Goal: Use online tool/utility: Use online tool/utility

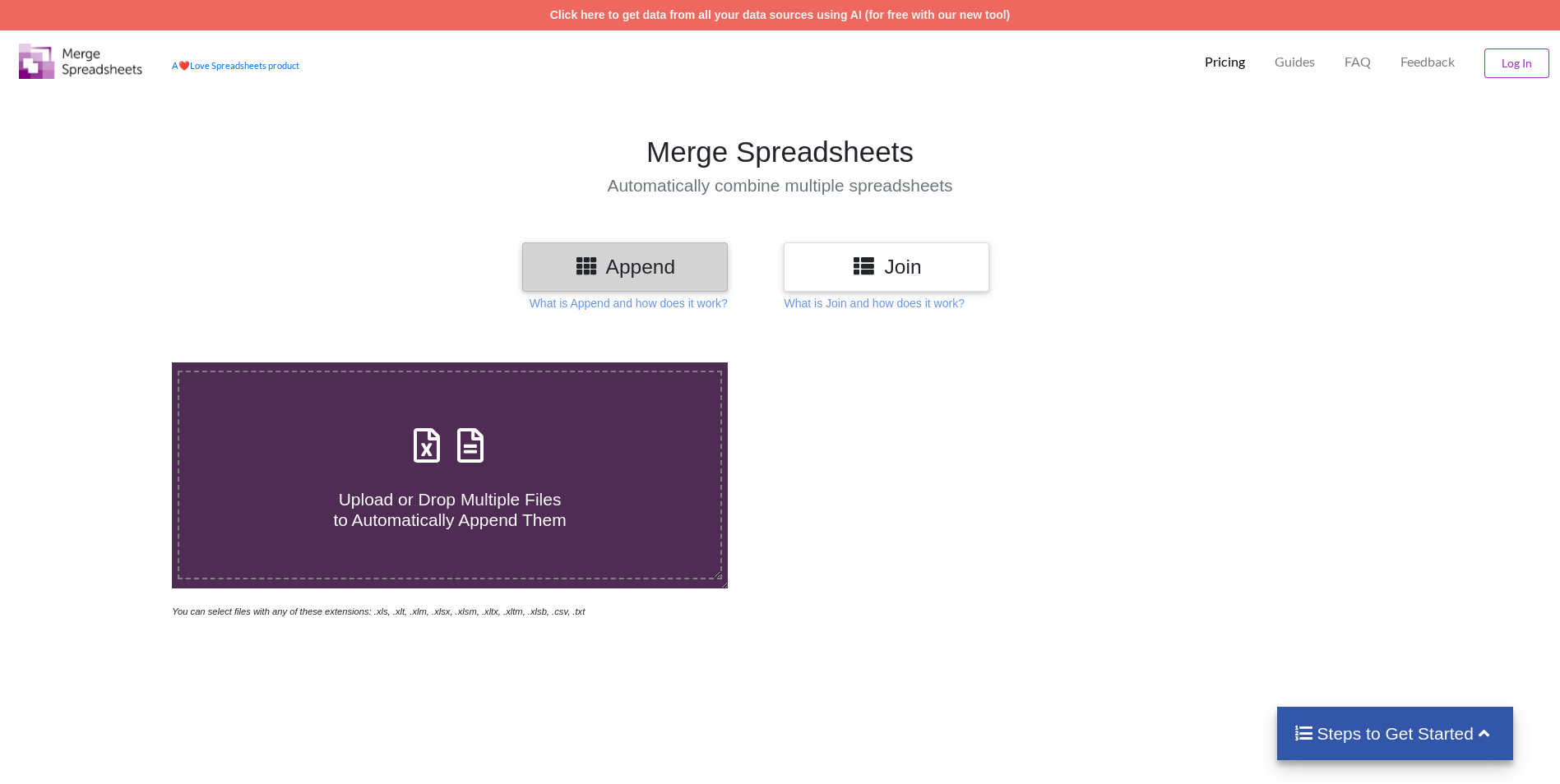
click at [441, 485] on h4 "Upload or Drop Multiple Files to Automatically Append Them" at bounding box center [450, 499] width 541 height 62
click at [112, 363] on input "Upload or Drop Multiple Files to Automatically Append Them" at bounding box center [112, 363] width 0 height 0
type input "C:\fakepath\012023_27AARCS6742B1Z4_GSTR2B_17072025.xlsx"
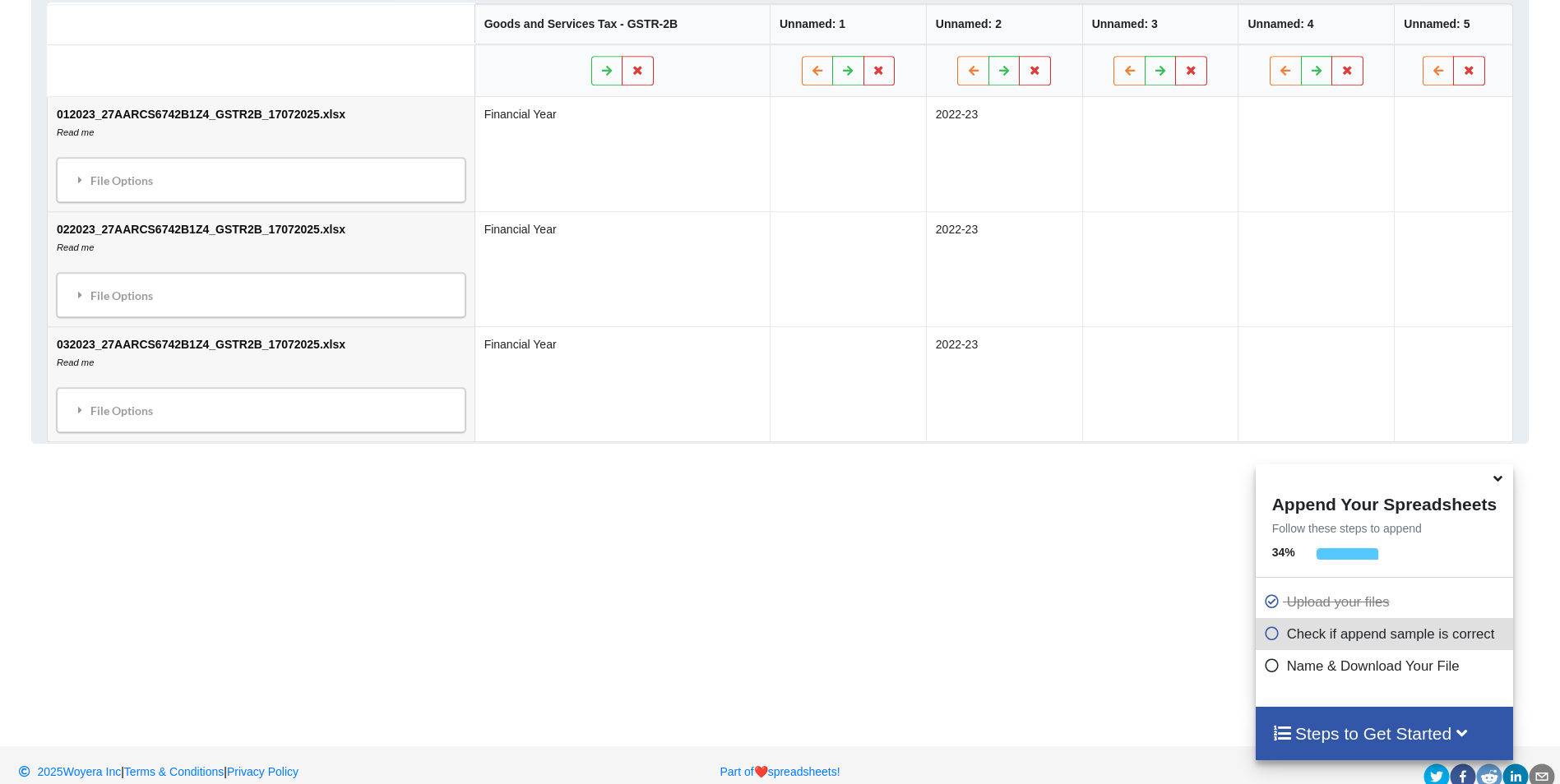
scroll to position [907, 0]
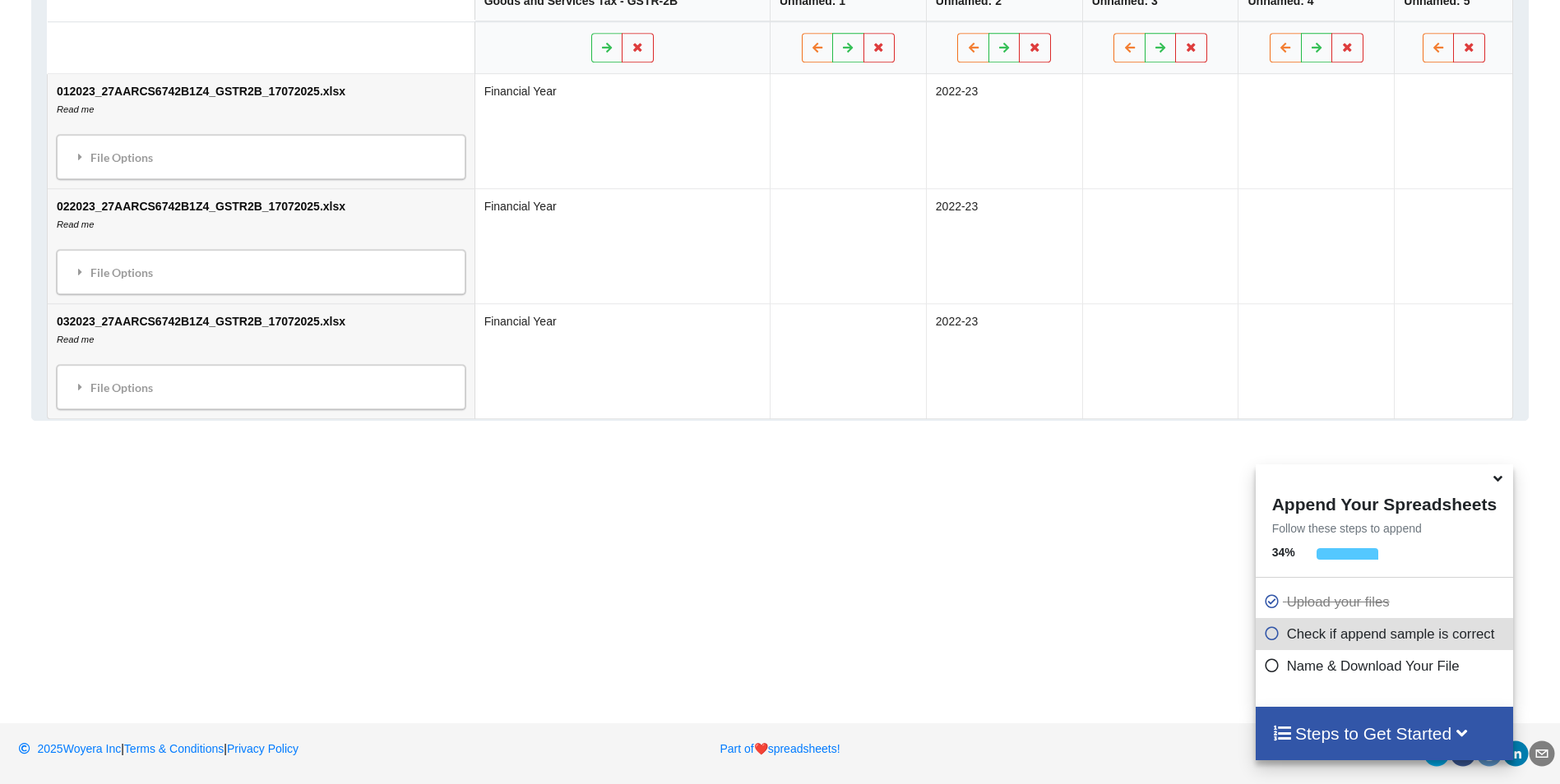
click at [1500, 480] on icon at bounding box center [1497, 476] width 17 height 15
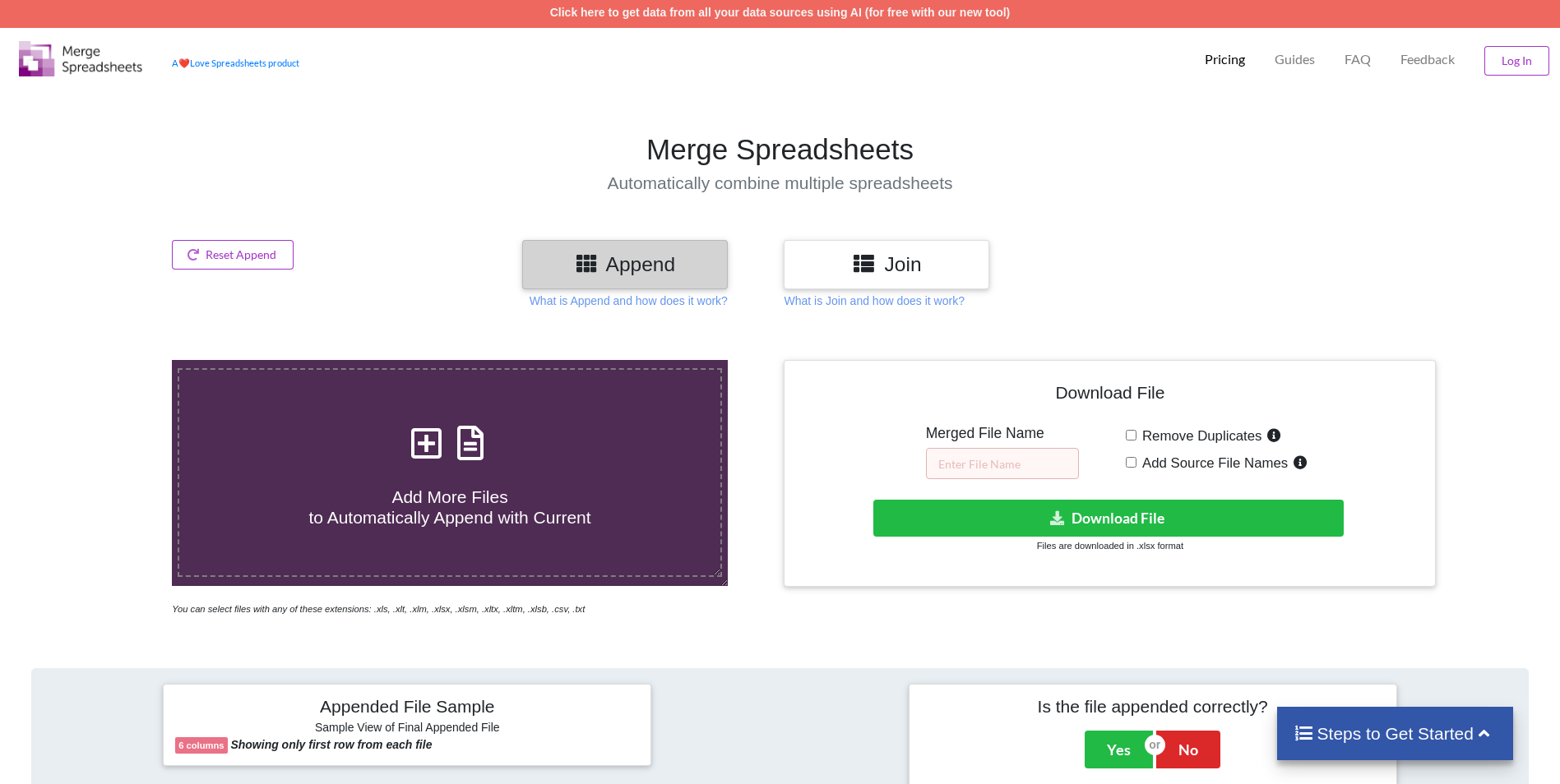
scroll to position [0, 0]
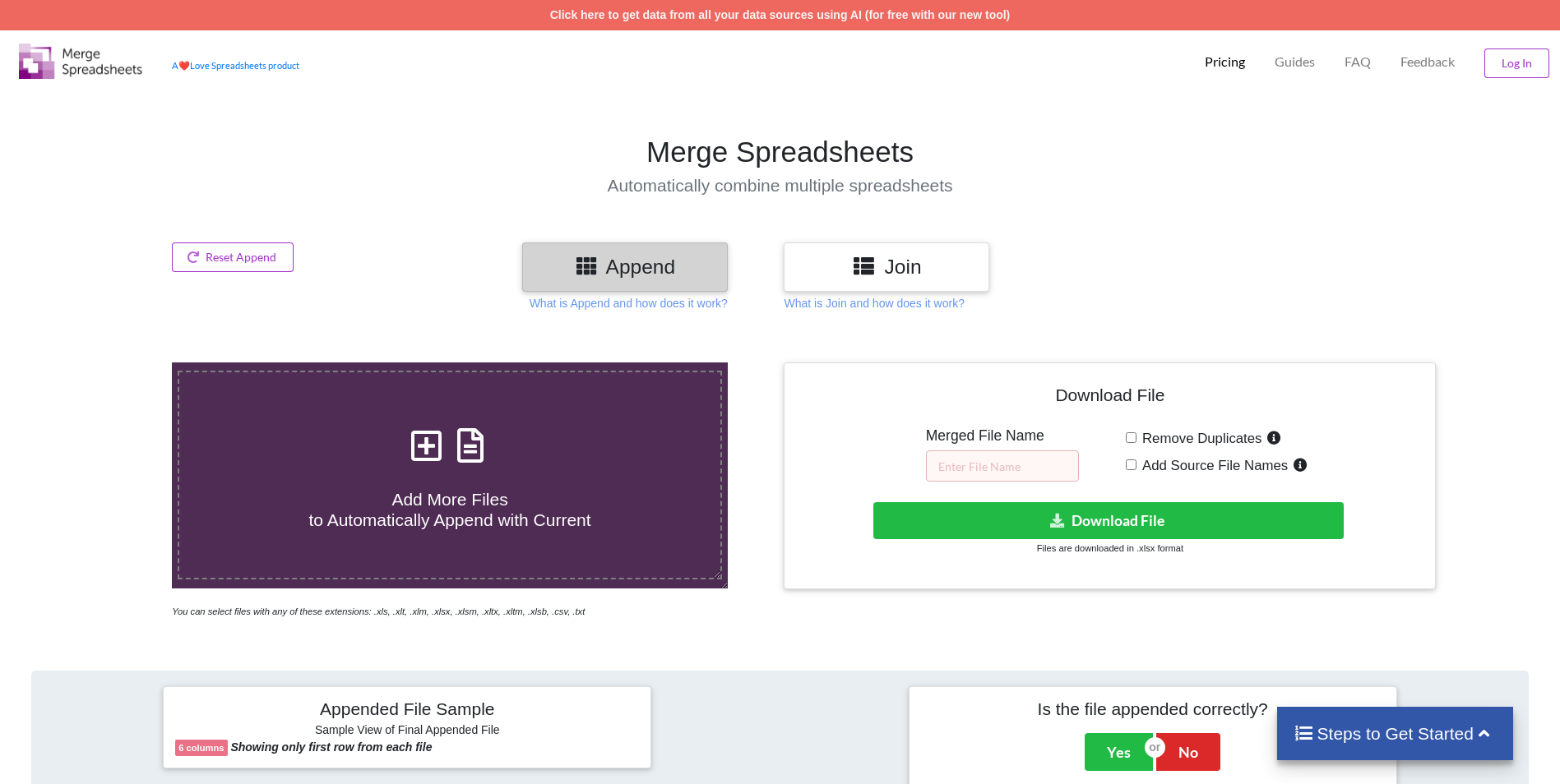
click at [617, 267] on h3 "Append" at bounding box center [625, 266] width 181 height 24
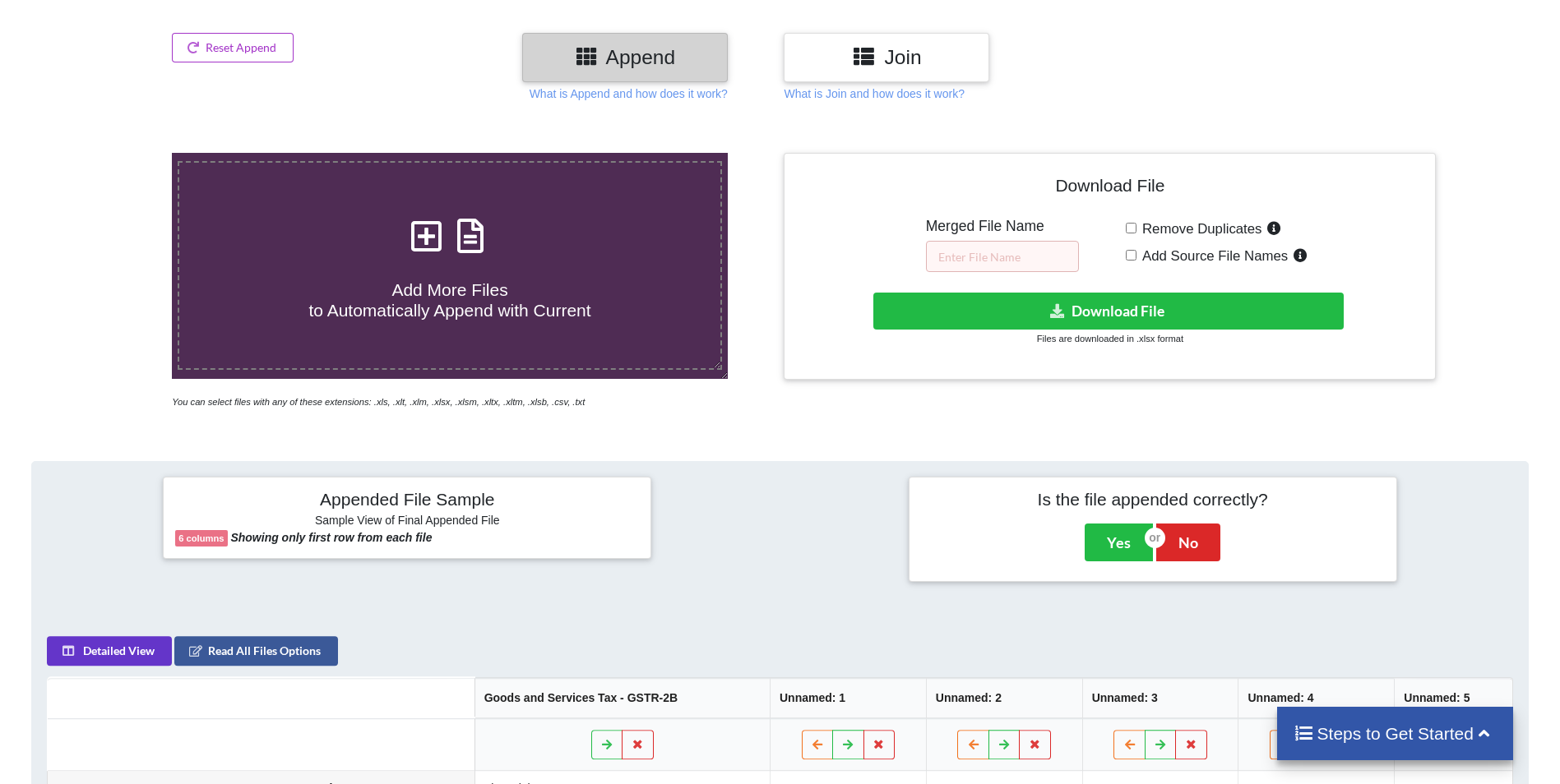
scroll to position [246, 0]
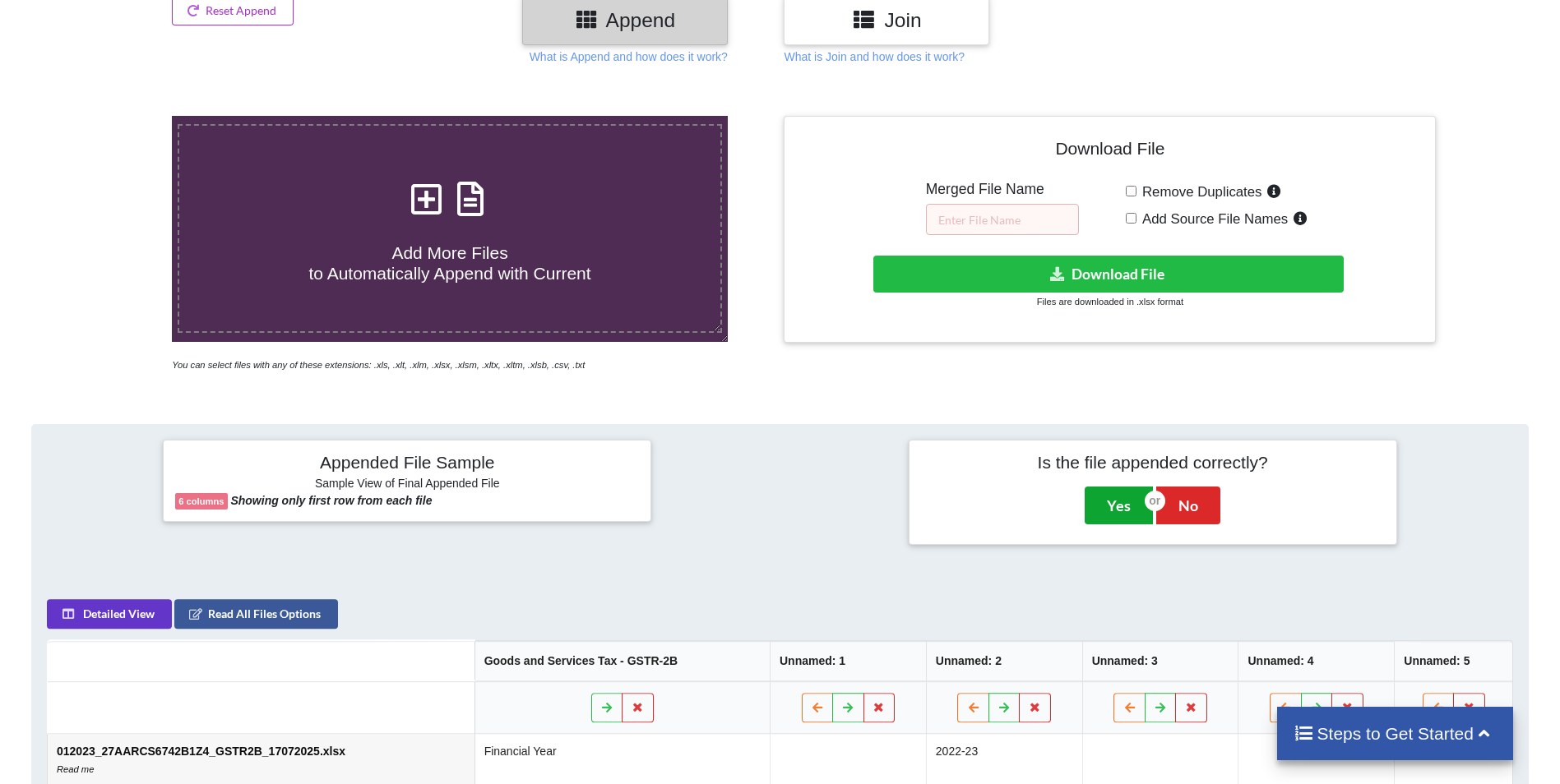
click at [1119, 510] on button "Yes" at bounding box center [1119, 506] width 68 height 38
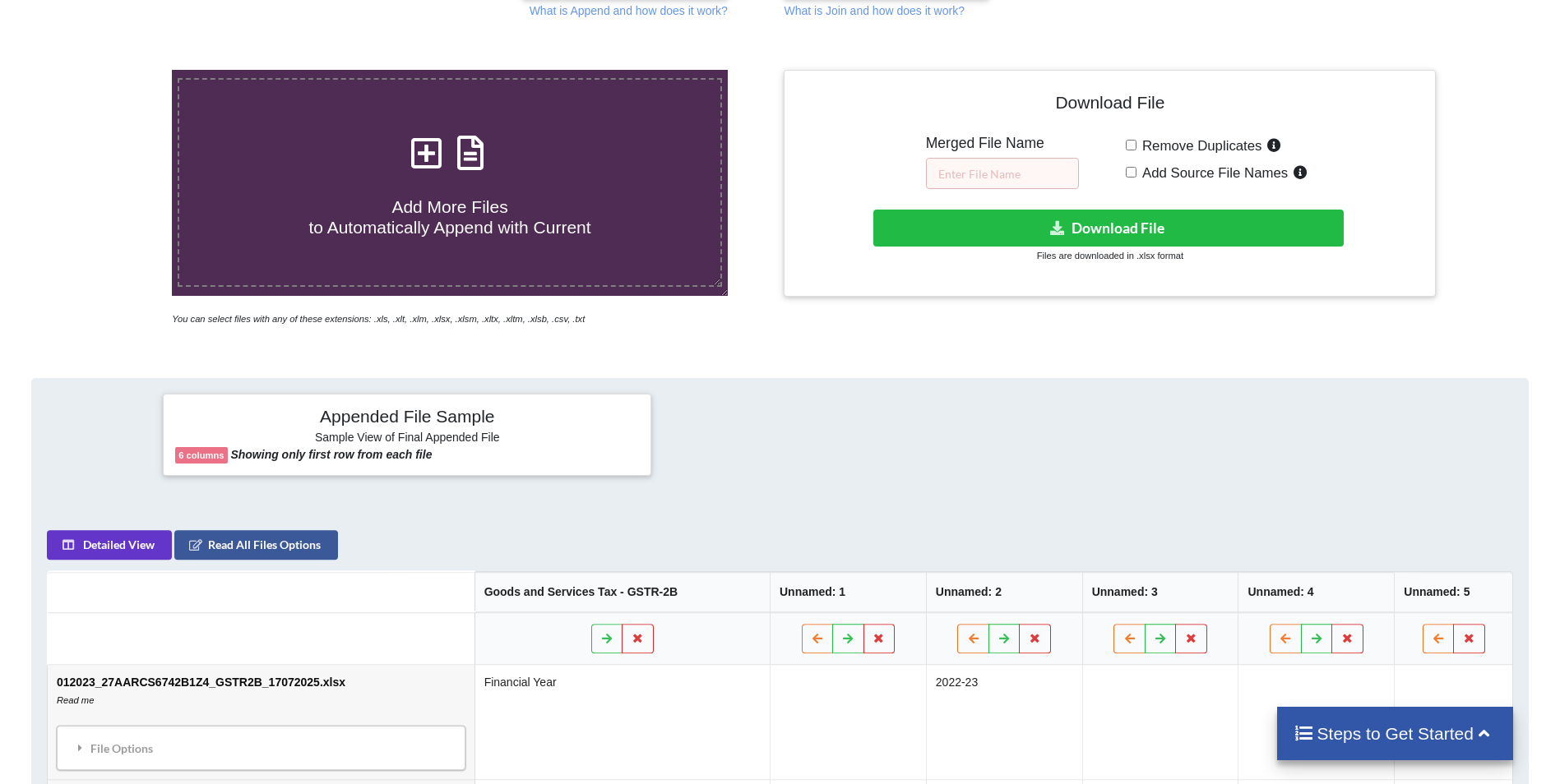
scroll to position [225, 0]
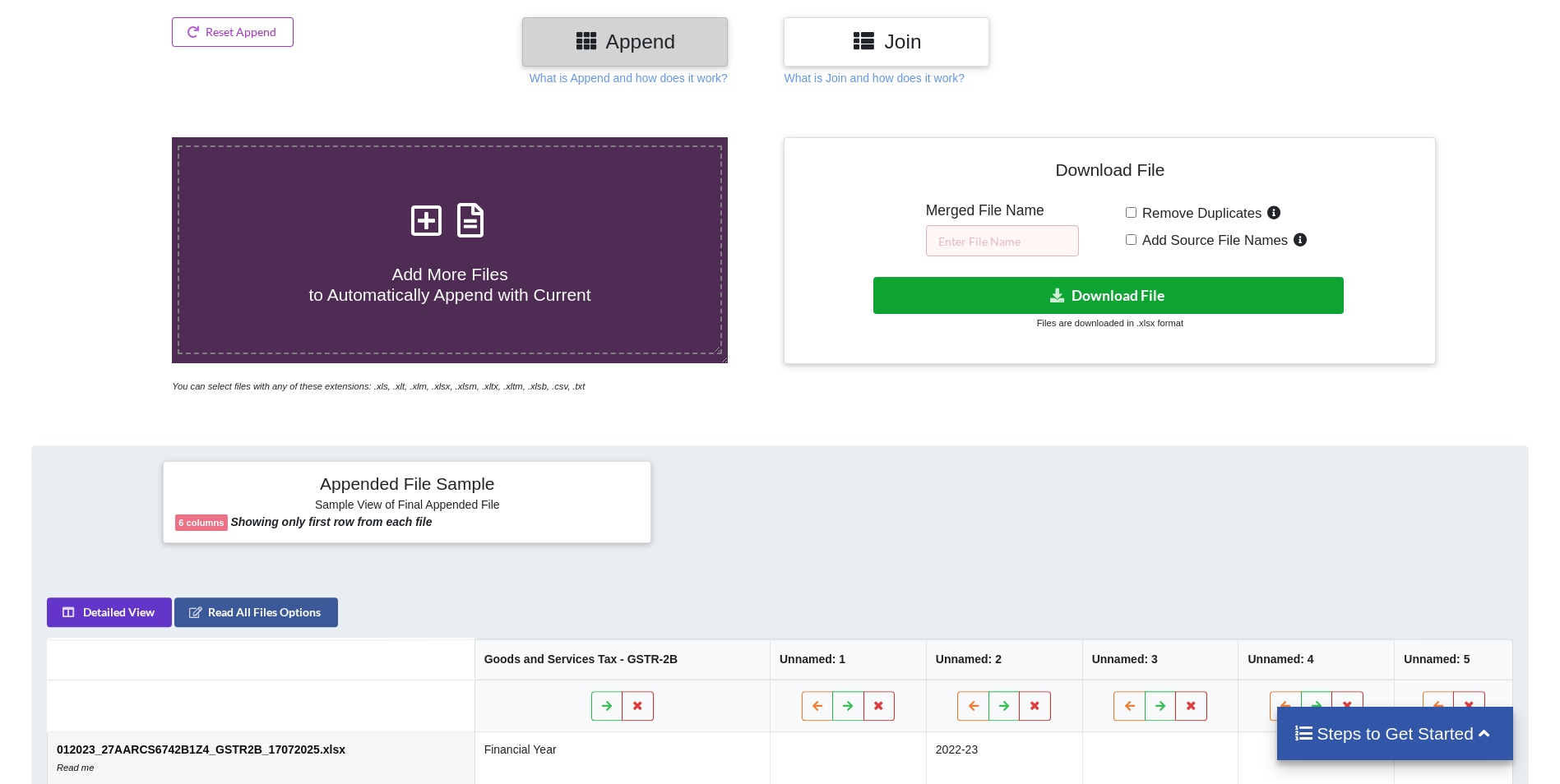
click at [1065, 299] on button "Download File" at bounding box center [1108, 295] width 470 height 37
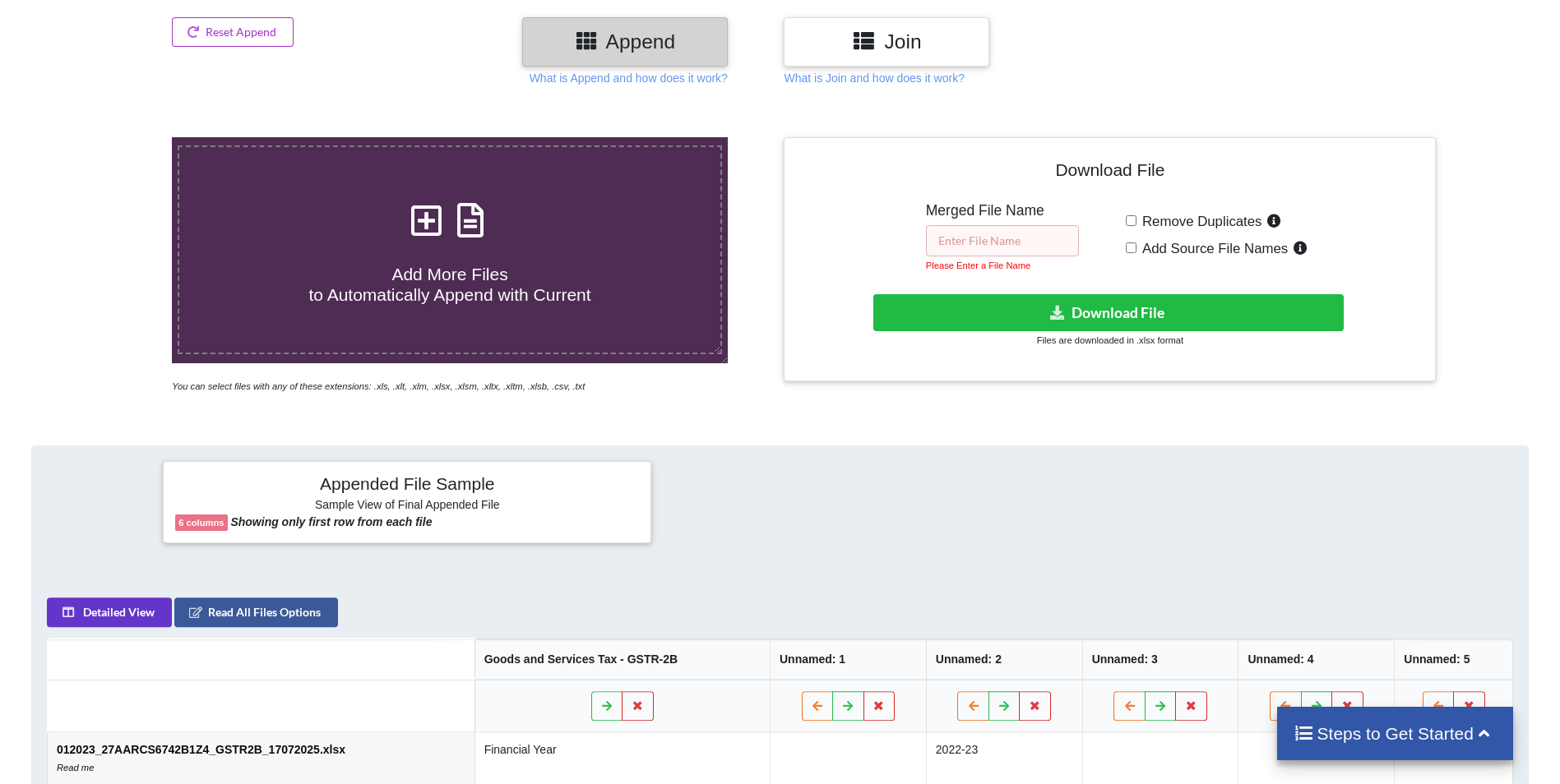
click at [966, 242] on input "text" at bounding box center [1002, 241] width 153 height 32
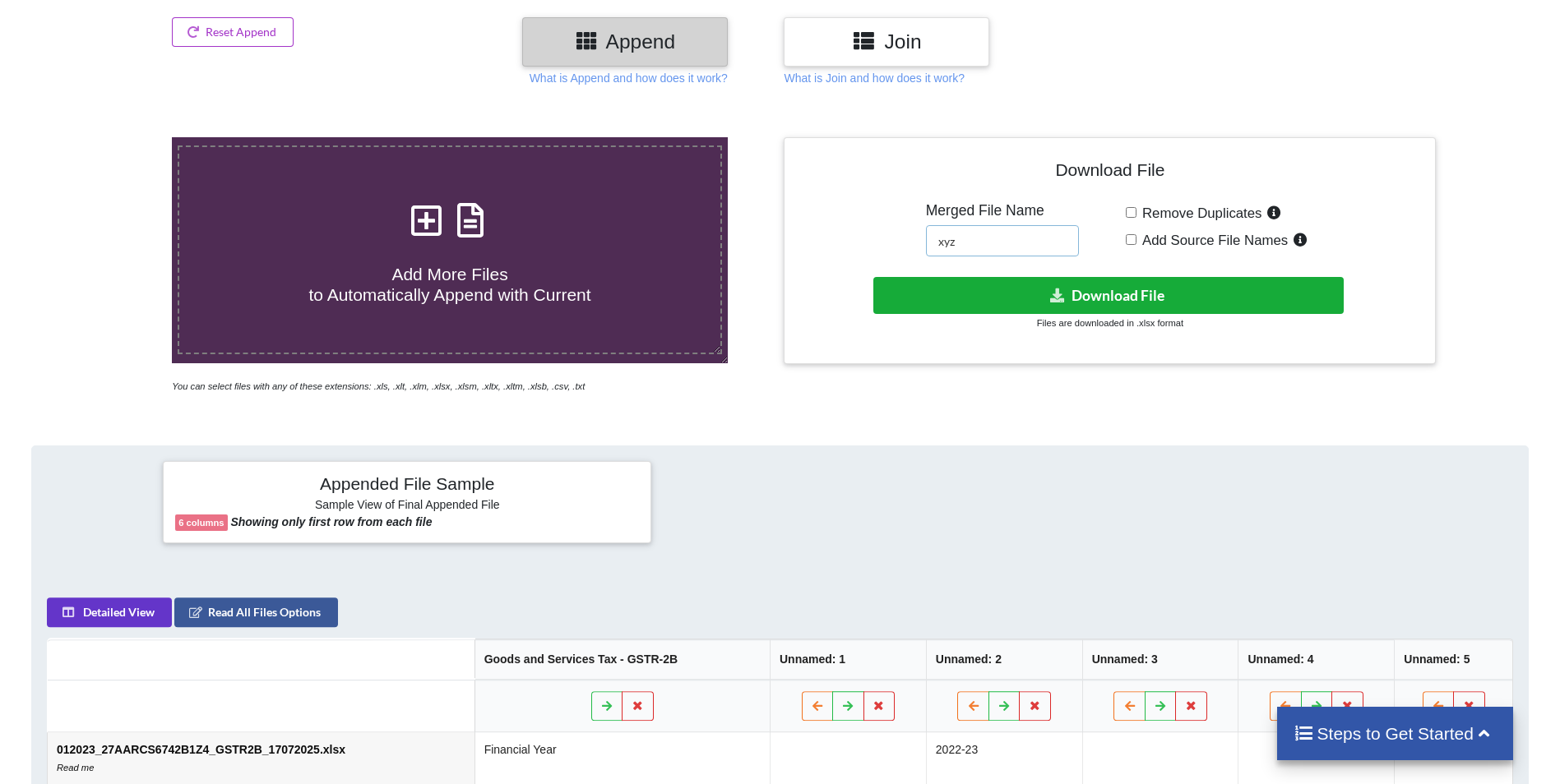
type input "xyz"
click at [1088, 290] on button "Download File" at bounding box center [1108, 295] width 470 height 37
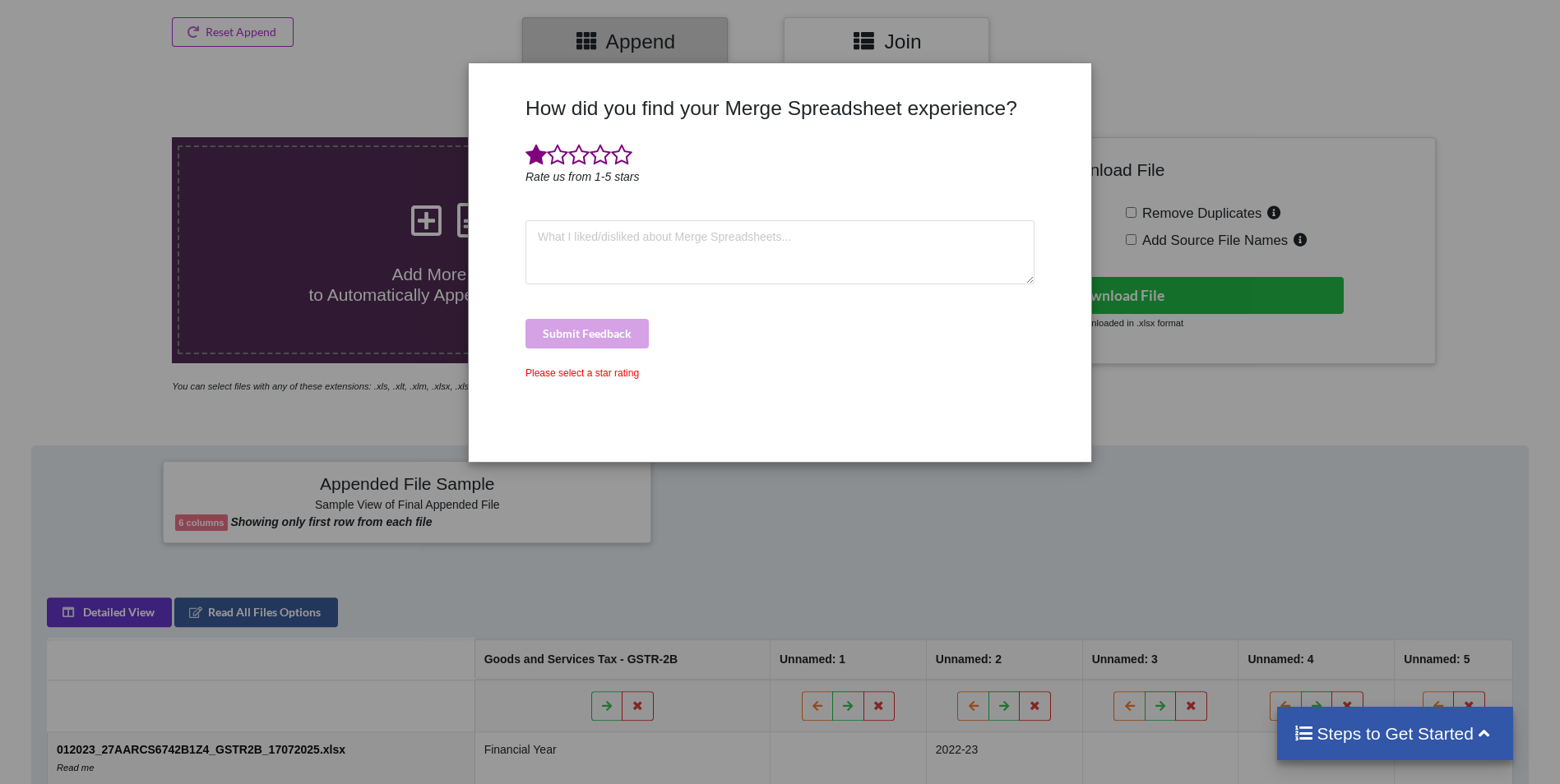
click at [532, 160] on span at bounding box center [536, 155] width 22 height 23
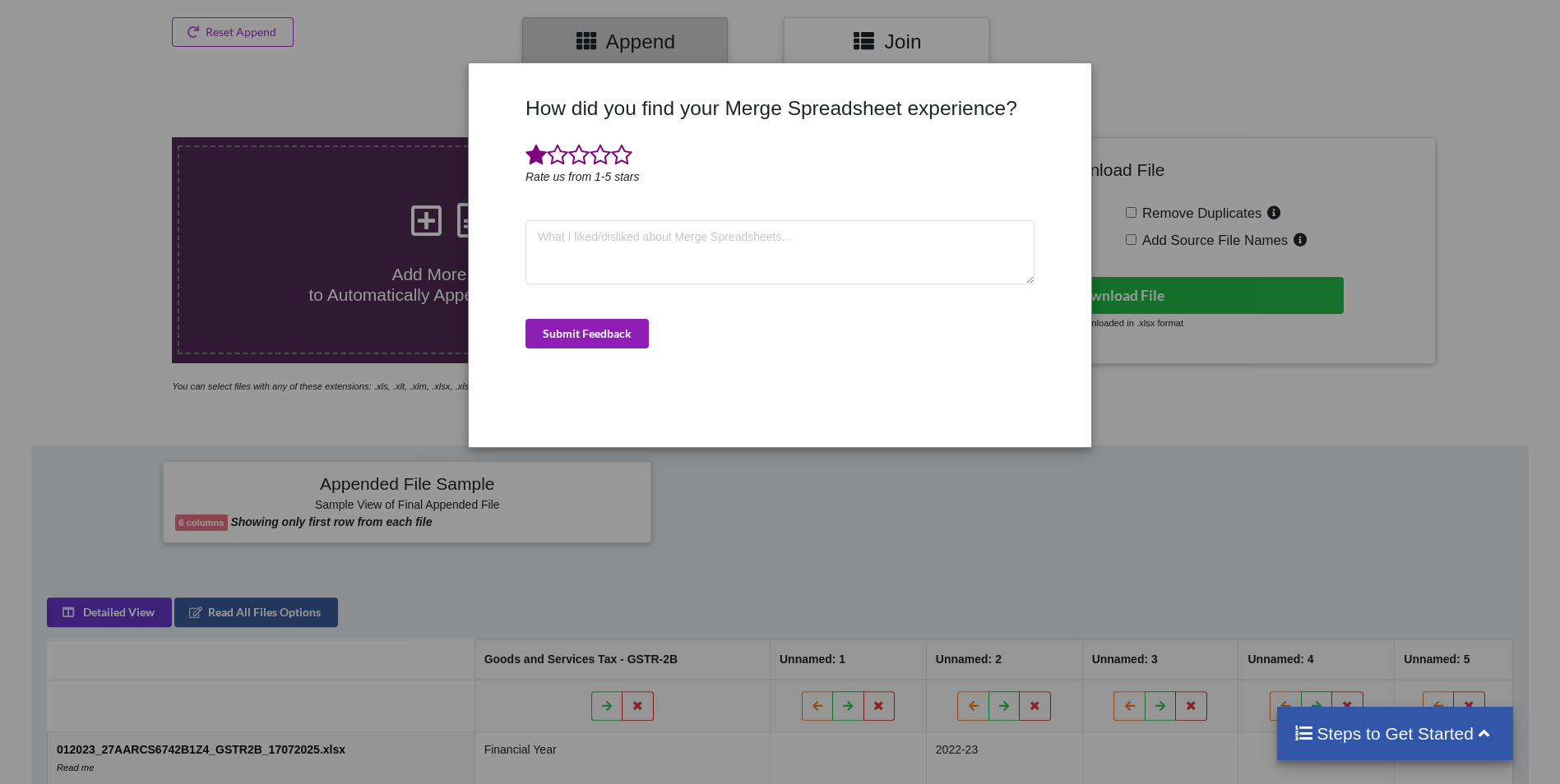
click at [572, 332] on button "Submit Feedback" at bounding box center [587, 334] width 124 height 30
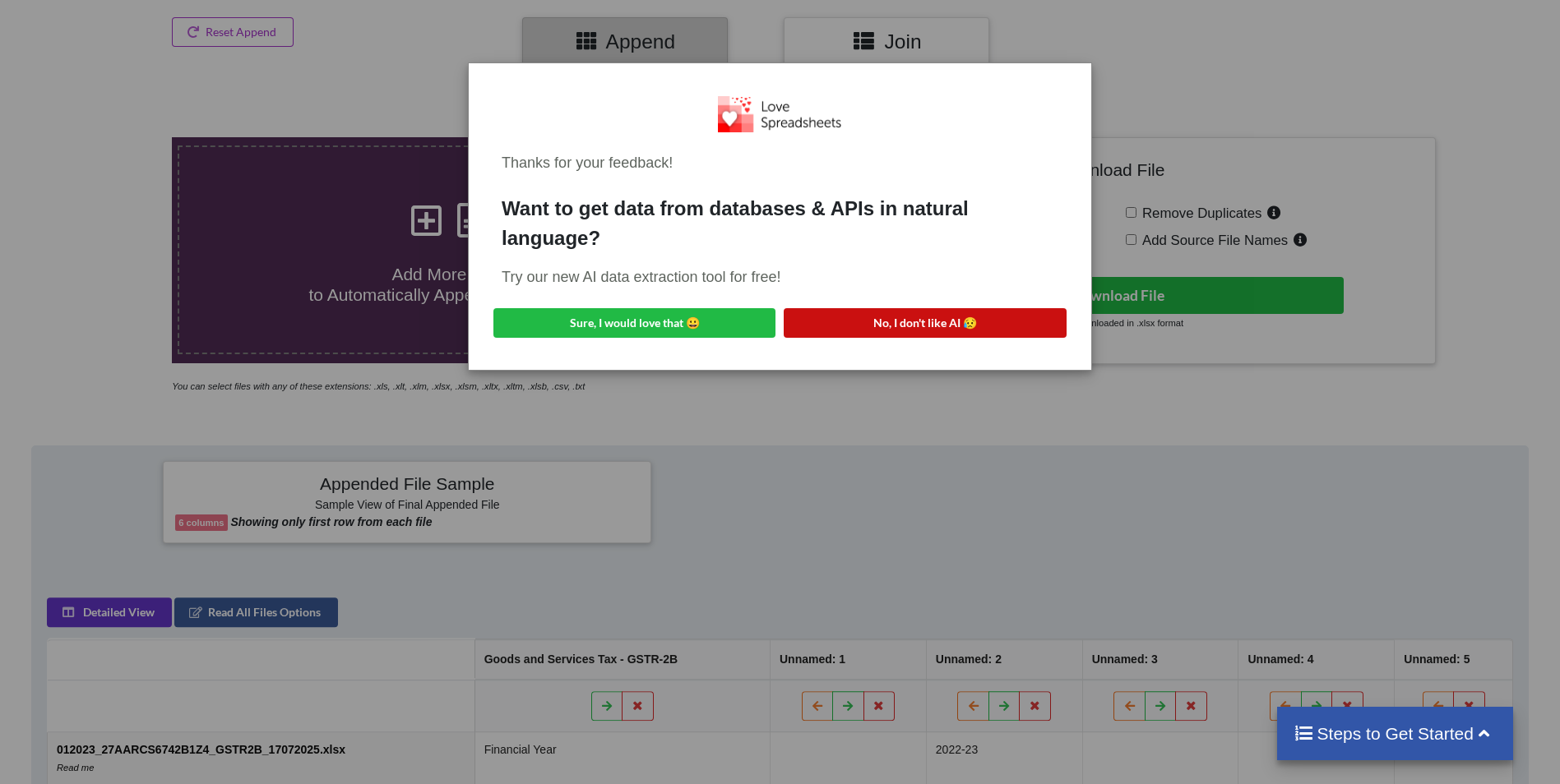
click at [864, 319] on button "No, I don't like AI 😥" at bounding box center [924, 324] width 282 height 30
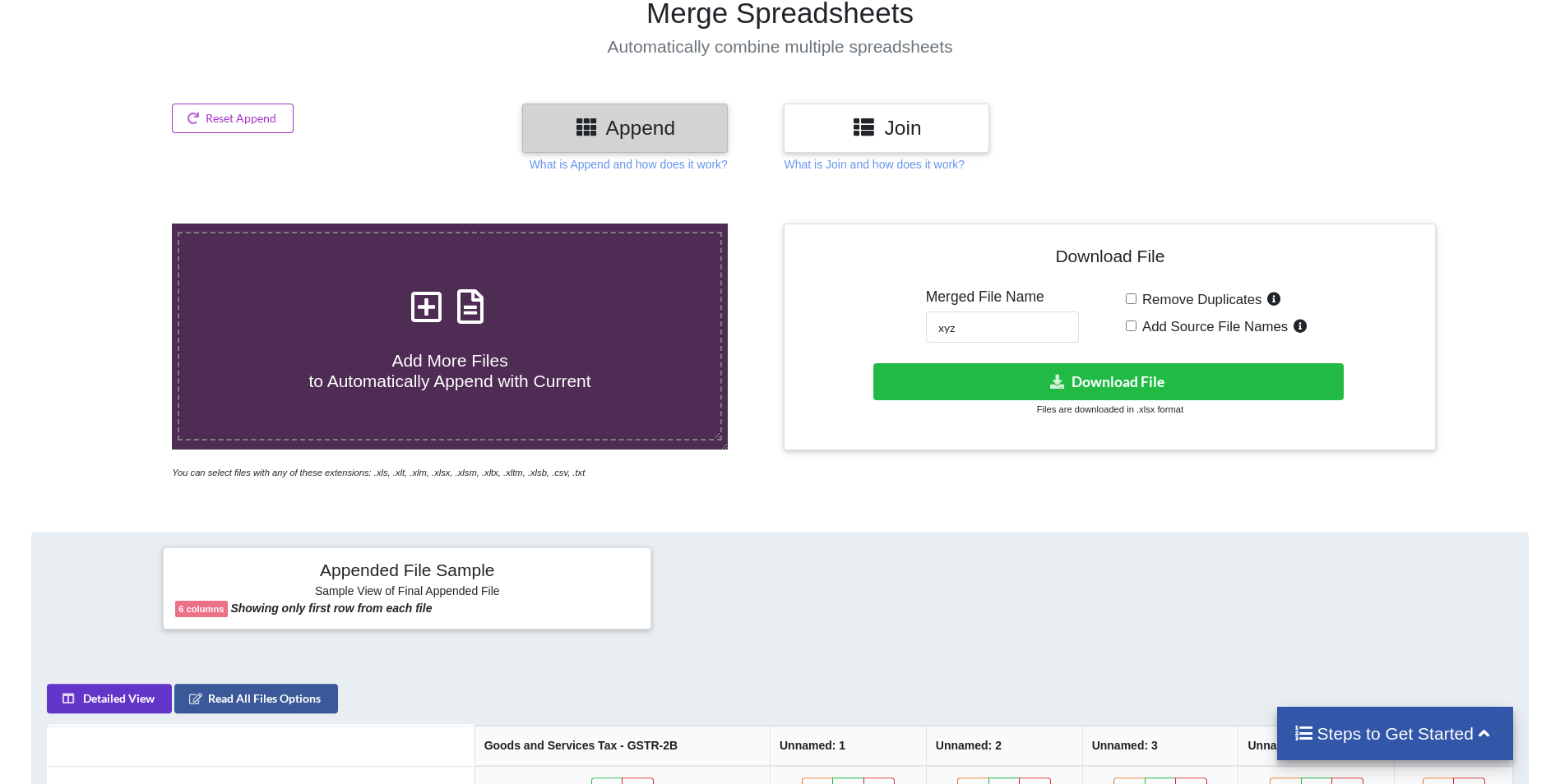
scroll to position [0, 0]
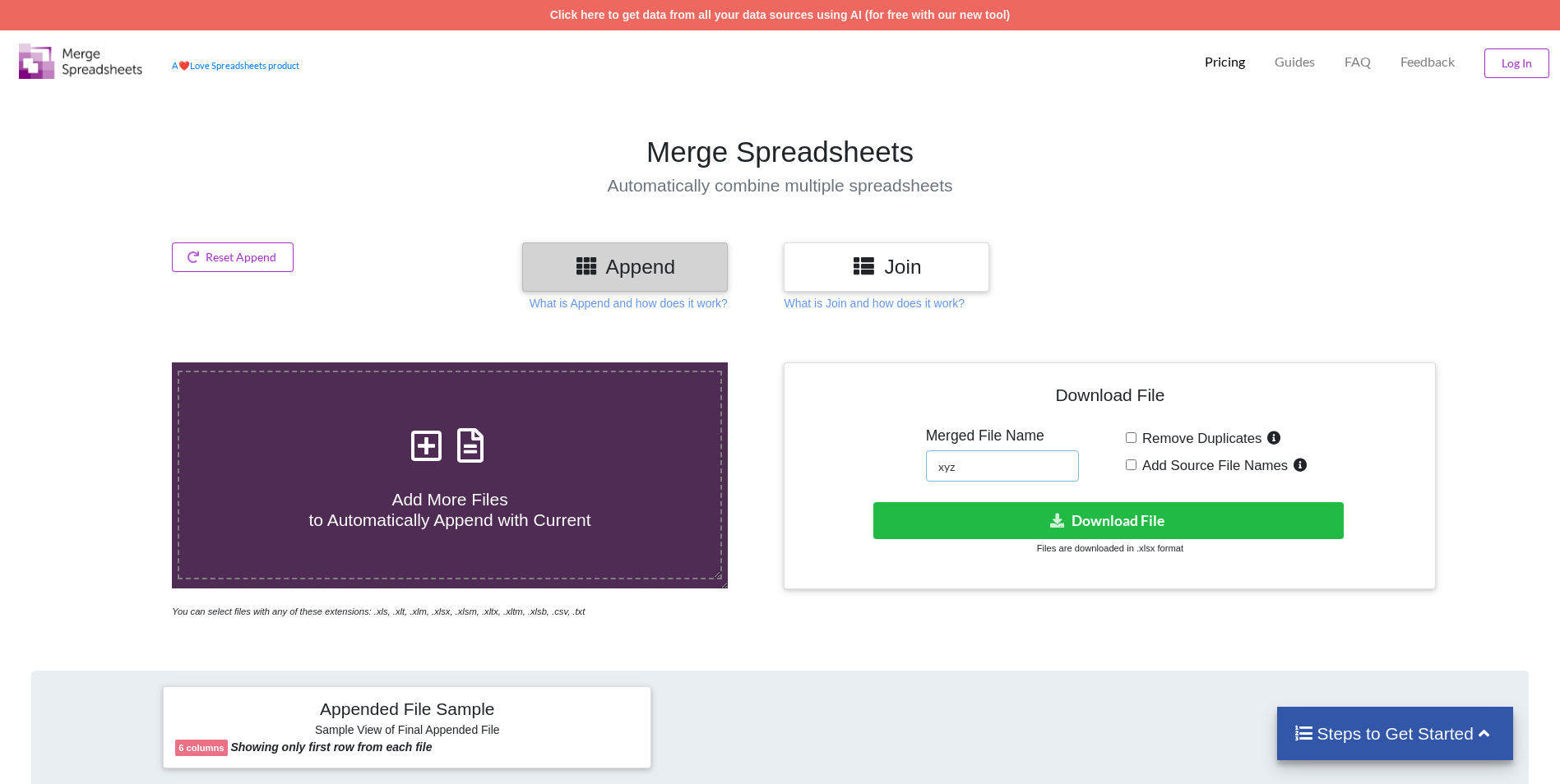
drag, startPoint x: 1003, startPoint y: 466, endPoint x: 775, endPoint y: 466, distance: 228.0
click at [775, 466] on div "Add More Files to Automatically Append with Current You can select files with a…" at bounding box center [779, 491] width 1584 height 257
click at [1172, 236] on section "Merge Spreadsheets Automatically combine multiple spreadsheets" at bounding box center [780, 165] width 1560 height 154
